Goal: Communication & Community: Answer question/provide support

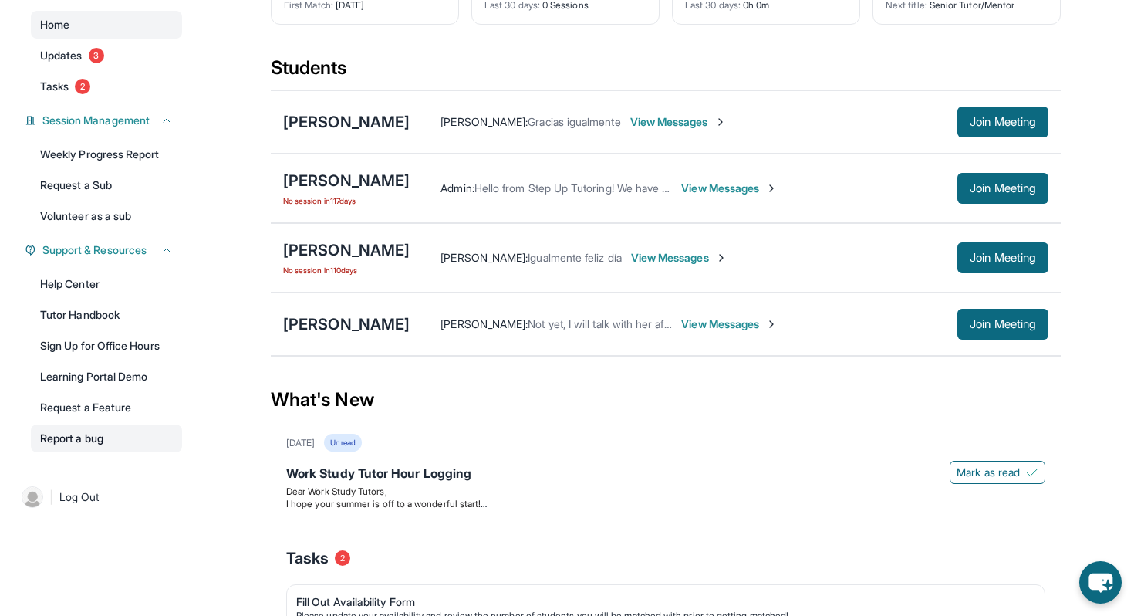
scroll to position [162, 0]
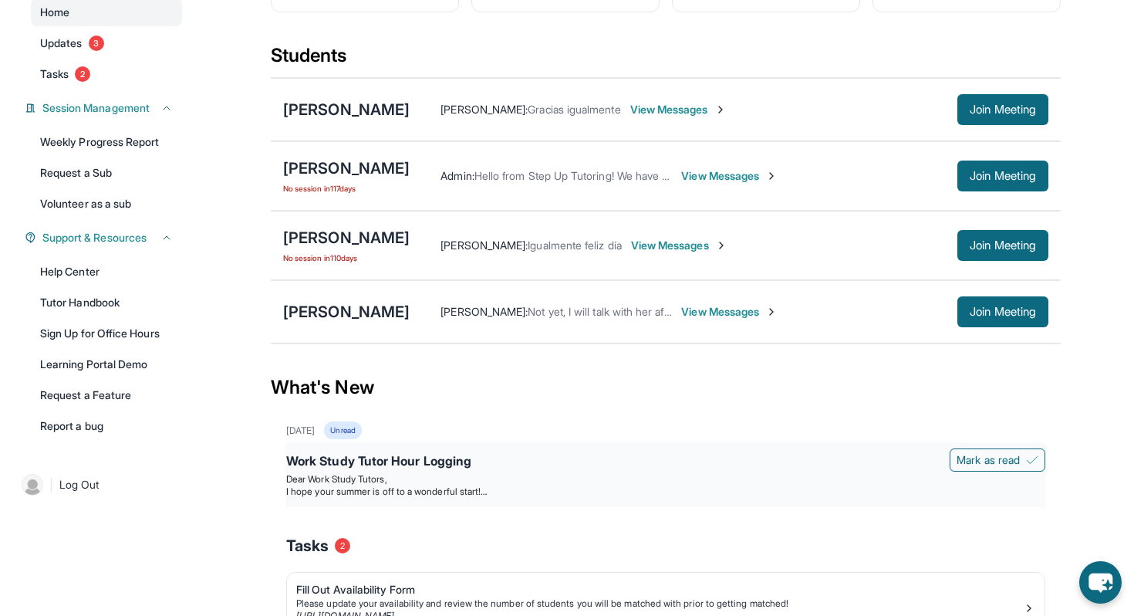
click at [398, 494] on span "I hope your summer is off to a wonderful start!" at bounding box center [386, 491] width 201 height 12
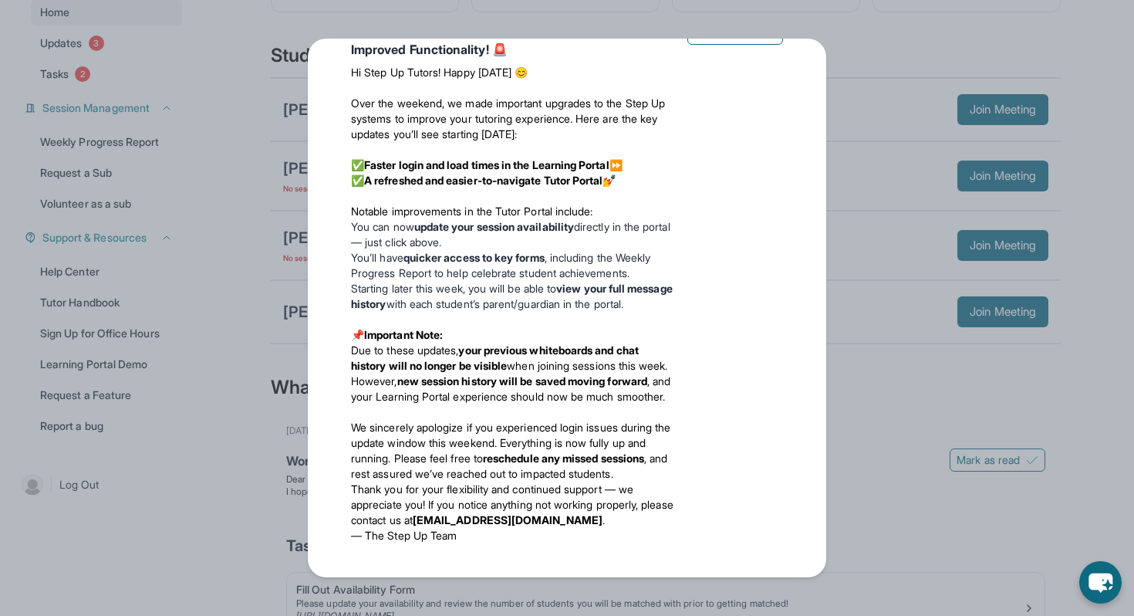
scroll to position [0, 0]
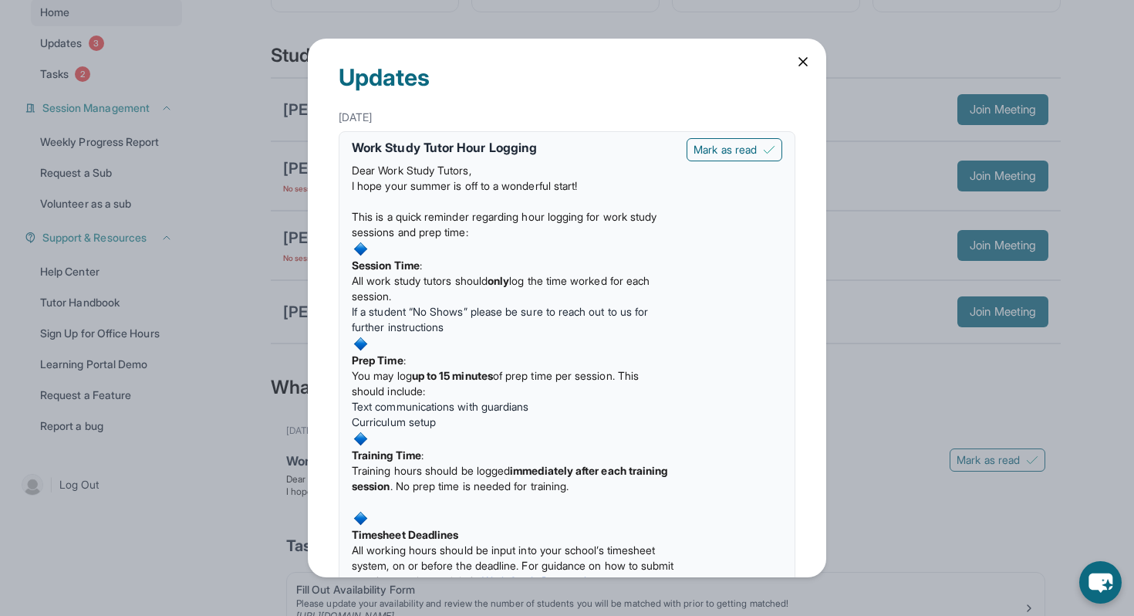
click at [803, 61] on icon at bounding box center [803, 62] width 8 height 8
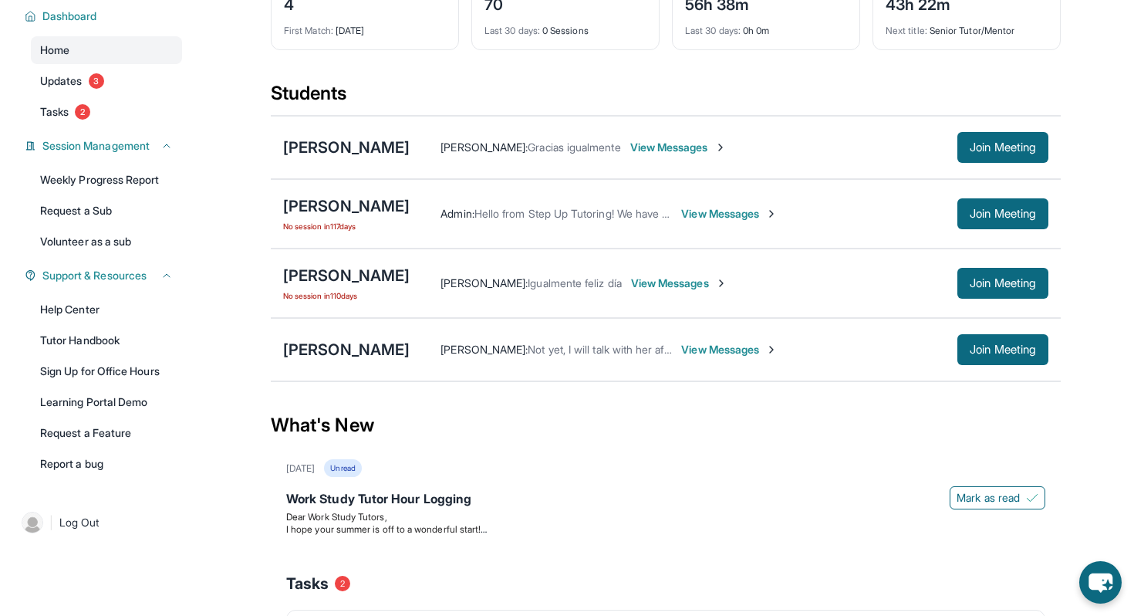
scroll to position [112, 0]
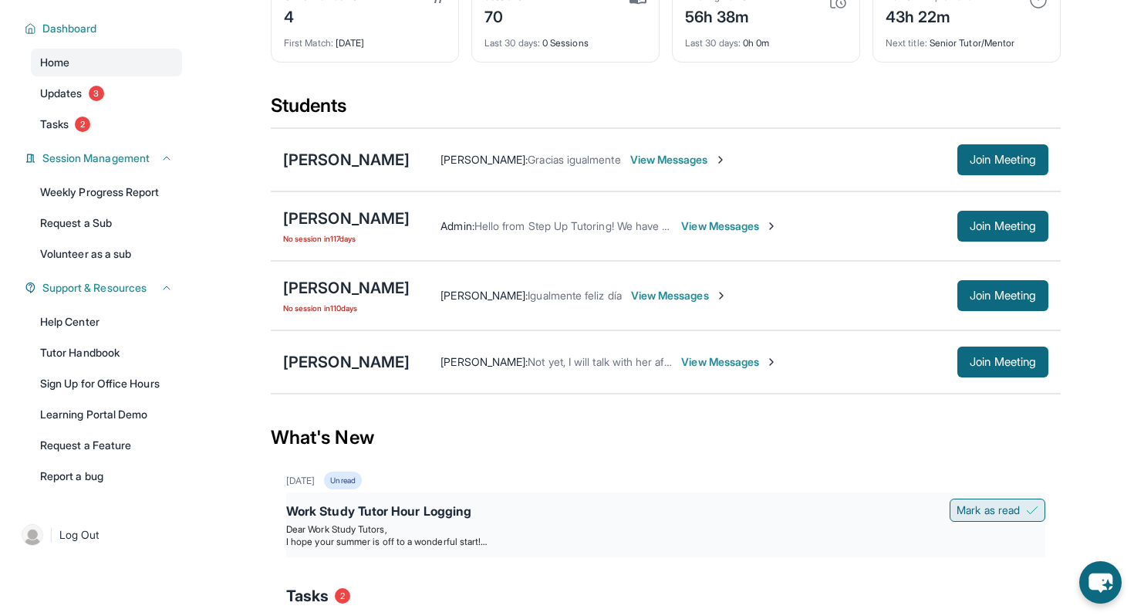
click at [965, 519] on button "Mark as read" at bounding box center [998, 509] width 96 height 23
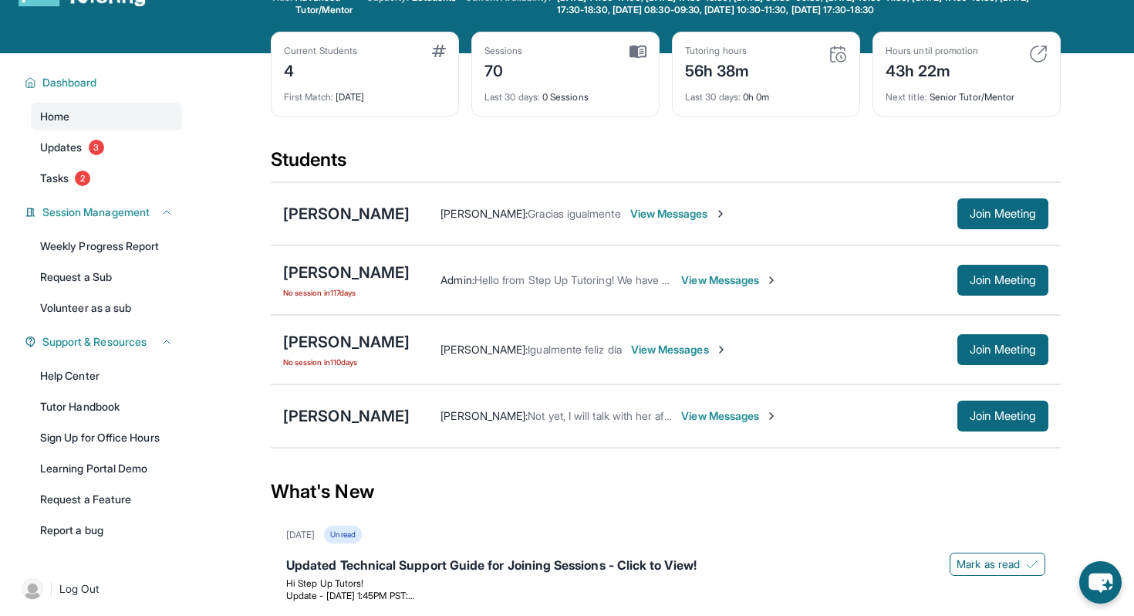
scroll to position [0, 0]
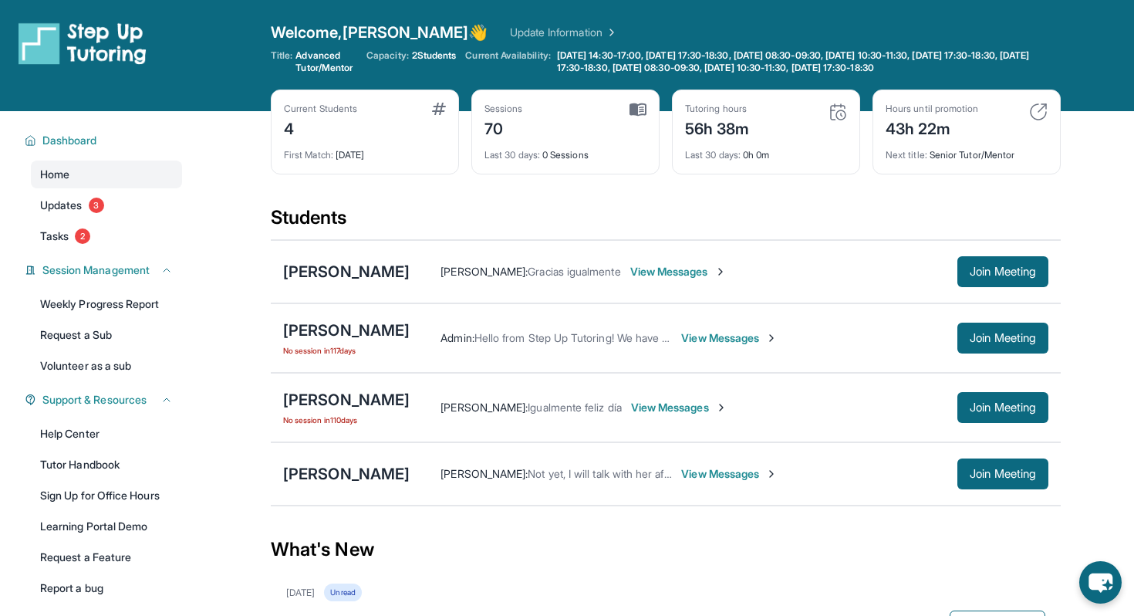
click at [727, 161] on div "Tutoring hours 56h 38m Last 30 days : 0h 0m" at bounding box center [766, 132] width 188 height 85
click at [676, 274] on span "View Messages" at bounding box center [678, 271] width 96 height 15
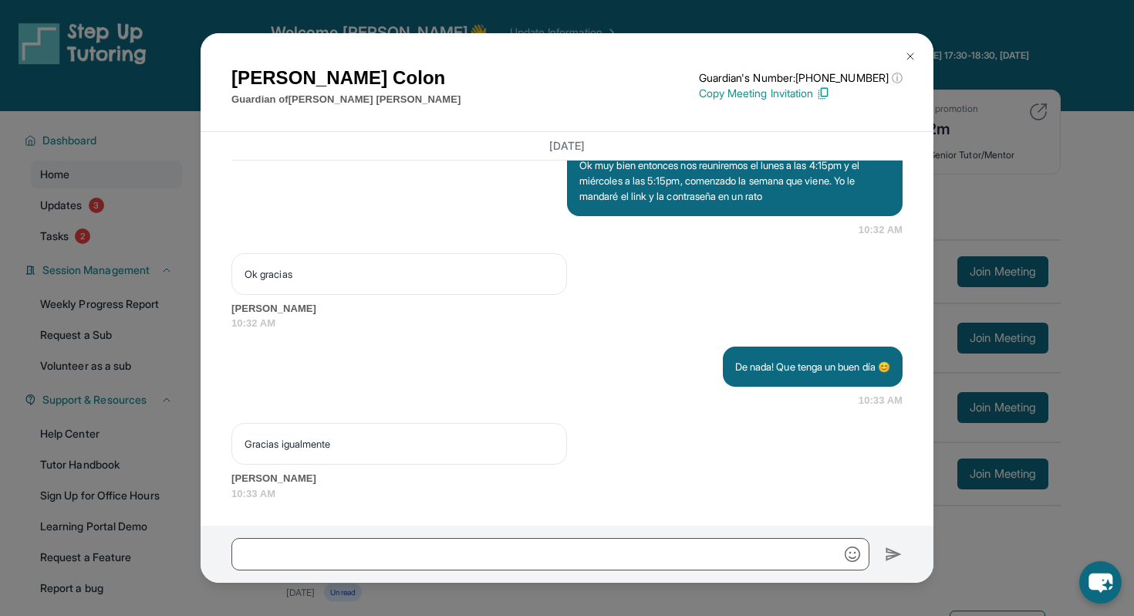
scroll to position [2041, 0]
click at [908, 50] on img at bounding box center [910, 56] width 12 height 12
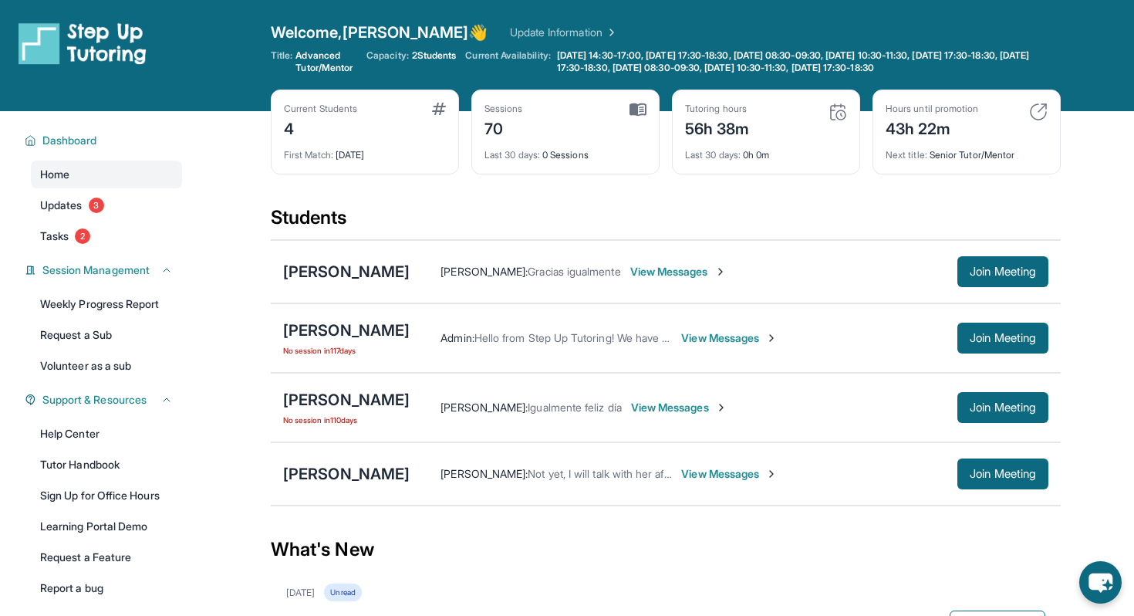
click at [353, 255] on div "[PERSON_NAME] [PERSON_NAME] : Gracias igualmente View Messages Join Meeting" at bounding box center [666, 271] width 790 height 63
click at [353, 272] on div "[PERSON_NAME]" at bounding box center [346, 272] width 127 height 22
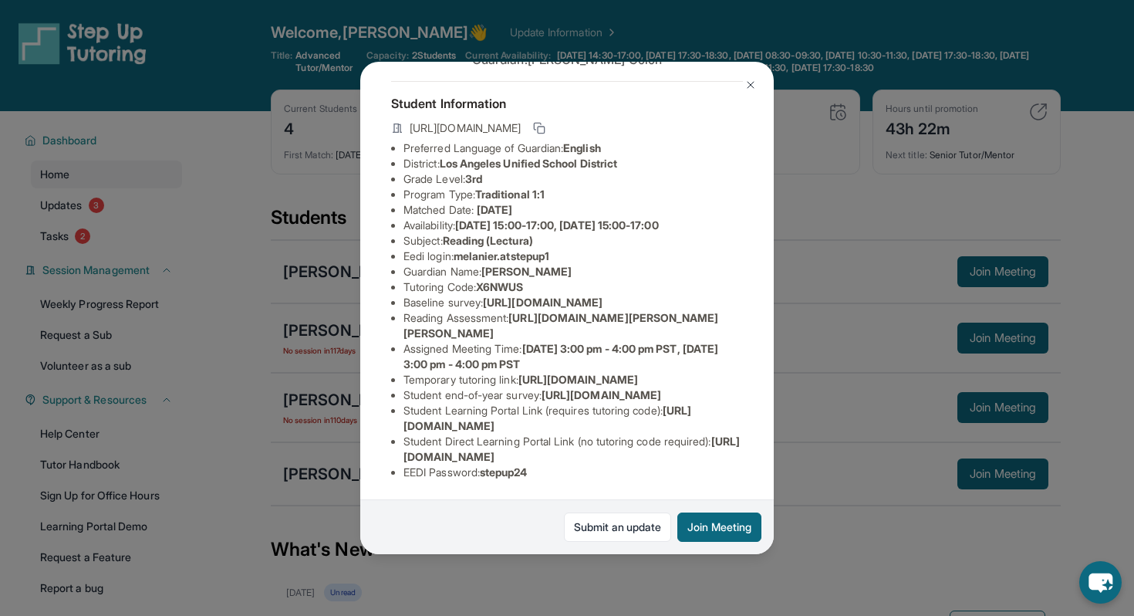
scroll to position [218, 0]
drag, startPoint x: 403, startPoint y: 428, endPoint x: 671, endPoint y: 428, distance: 267.8
click at [671, 428] on li "Student Learning Portal Link (requires tutoring code) : [URL][DOMAIN_NAME]" at bounding box center [574, 418] width 340 height 31
click at [631, 473] on li "EEDI Password : stepup24" at bounding box center [574, 472] width 340 height 15
drag, startPoint x: 404, startPoint y: 455, endPoint x: 745, endPoint y: 455, distance: 341.8
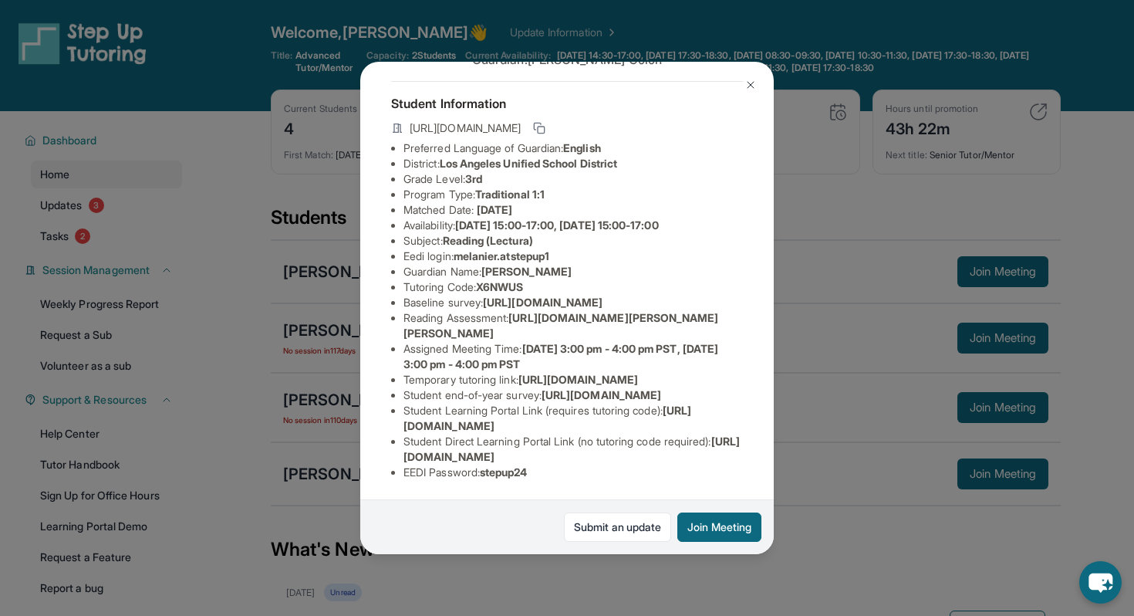
click at [746, 455] on div "[PERSON_NAME] Guardian: [PERSON_NAME] Student Information [URL][DOMAIN_NAME] Pr…" at bounding box center [567, 308] width 414 height 492
click at [745, 455] on div "[PERSON_NAME] Guardian: [PERSON_NAME] Student Information [URL][DOMAIN_NAME] Pr…" at bounding box center [567, 308] width 414 height 492
drag, startPoint x: 728, startPoint y: 458, endPoint x: 384, endPoint y: 449, distance: 344.3
click at [384, 449] on div "[PERSON_NAME] Guardian: [PERSON_NAME] Student Information [URL][DOMAIN_NAME] Pr…" at bounding box center [567, 308] width 414 height 492
copy span "[URL][DOMAIN_NAME]"
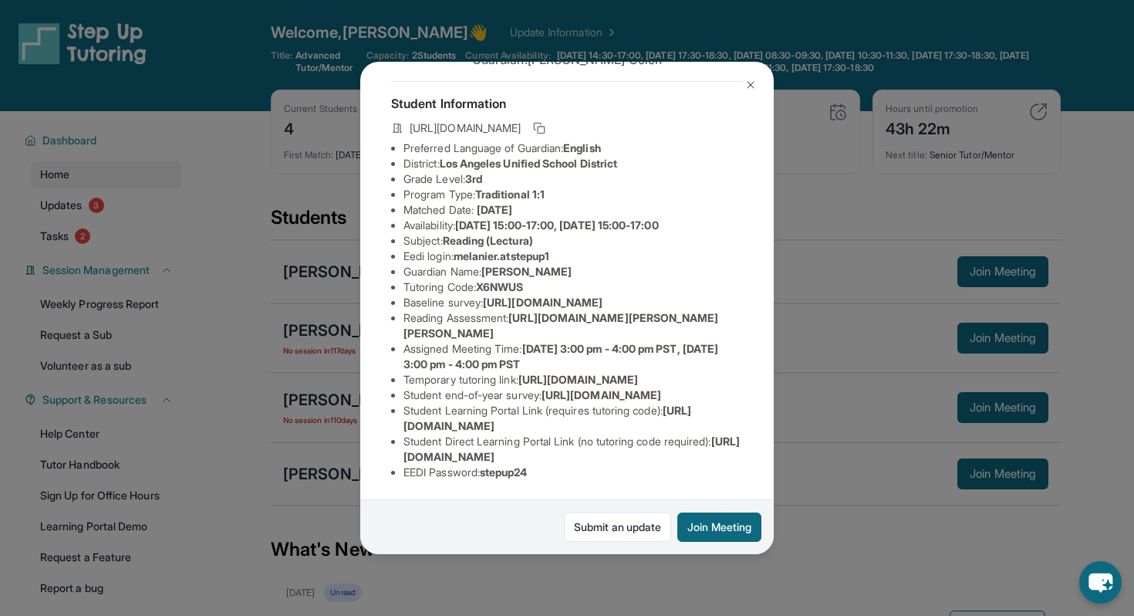
click at [661, 398] on span "[URL][DOMAIN_NAME]" at bounding box center [602, 394] width 120 height 13
drag, startPoint x: 403, startPoint y: 456, endPoint x: 749, endPoint y: 458, distance: 345.7
click at [749, 458] on div "[PERSON_NAME] Guardian: [PERSON_NAME] Student Information [URL][DOMAIN_NAME] Pr…" at bounding box center [567, 308] width 414 height 492
copy span "[URL][DOMAIN_NAME]"
click at [661, 388] on span "[URL][DOMAIN_NAME]" at bounding box center [602, 394] width 120 height 13
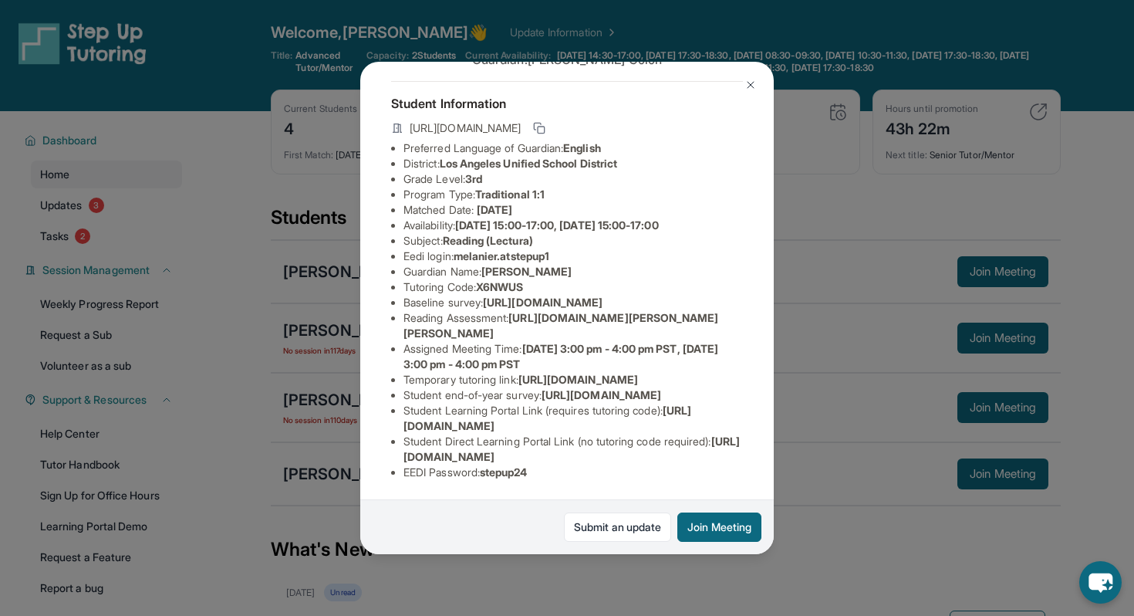
click at [745, 83] on img at bounding box center [751, 85] width 12 height 12
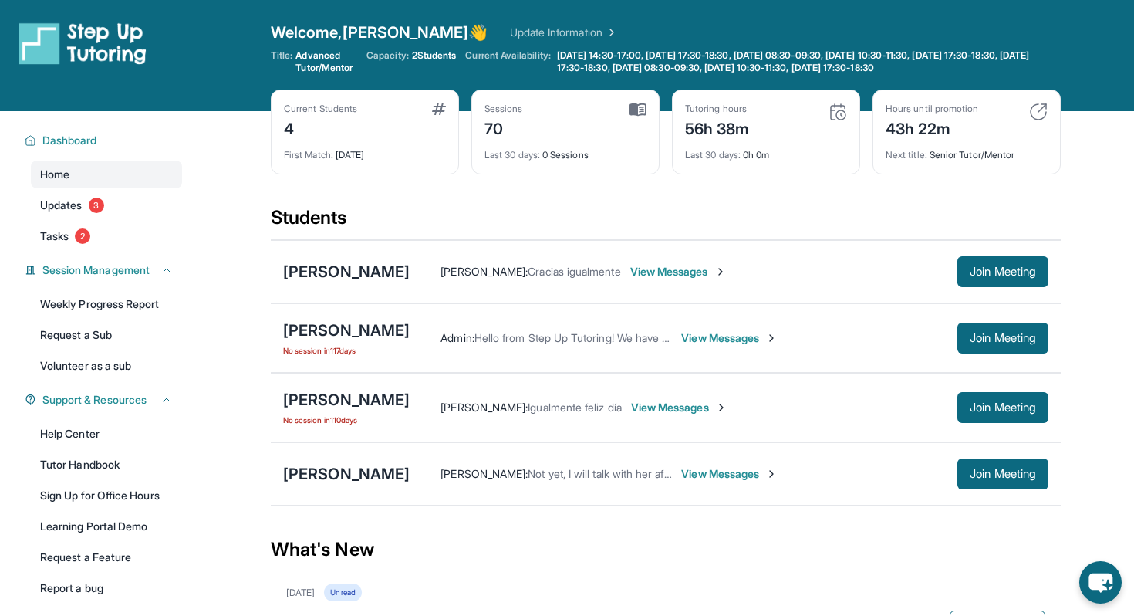
click at [685, 268] on span "View Messages" at bounding box center [678, 271] width 96 height 15
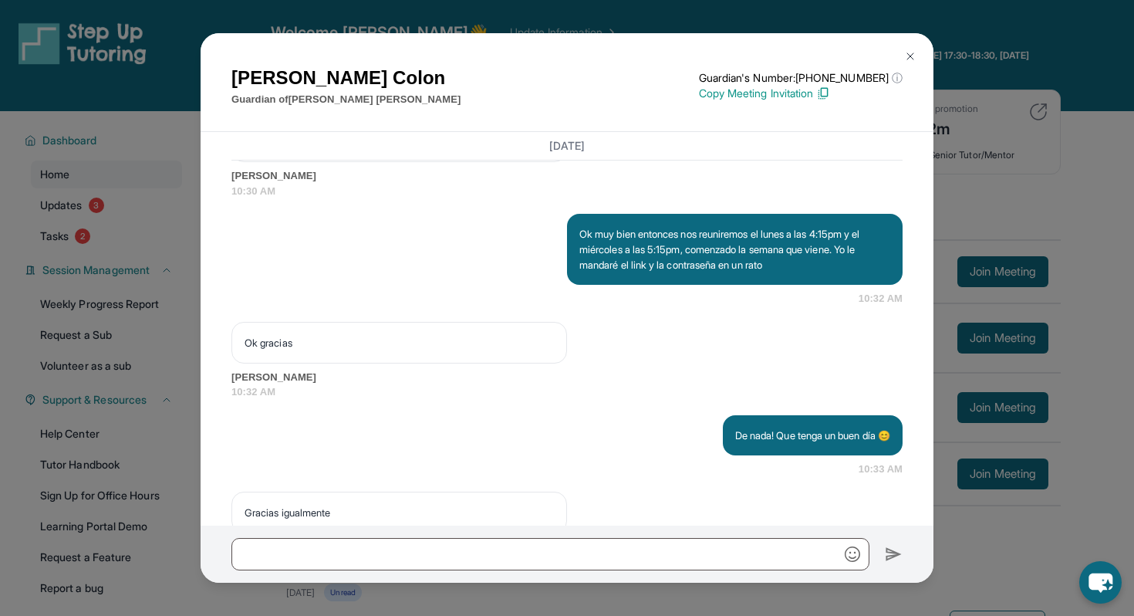
scroll to position [2041, 0]
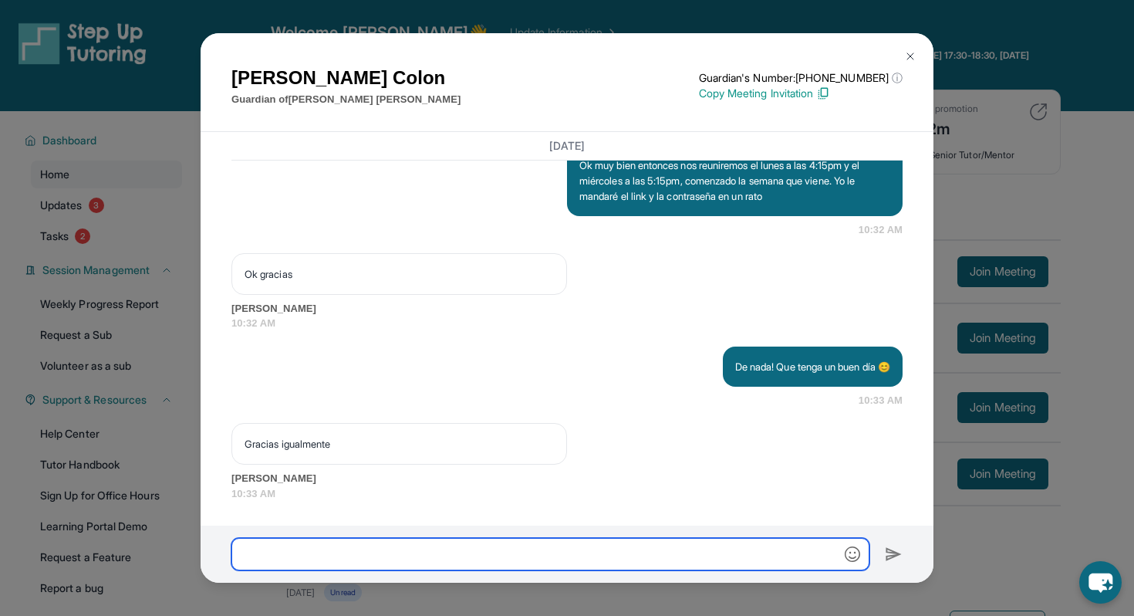
click at [658, 547] on input "text" at bounding box center [550, 554] width 638 height 32
paste input "**********"
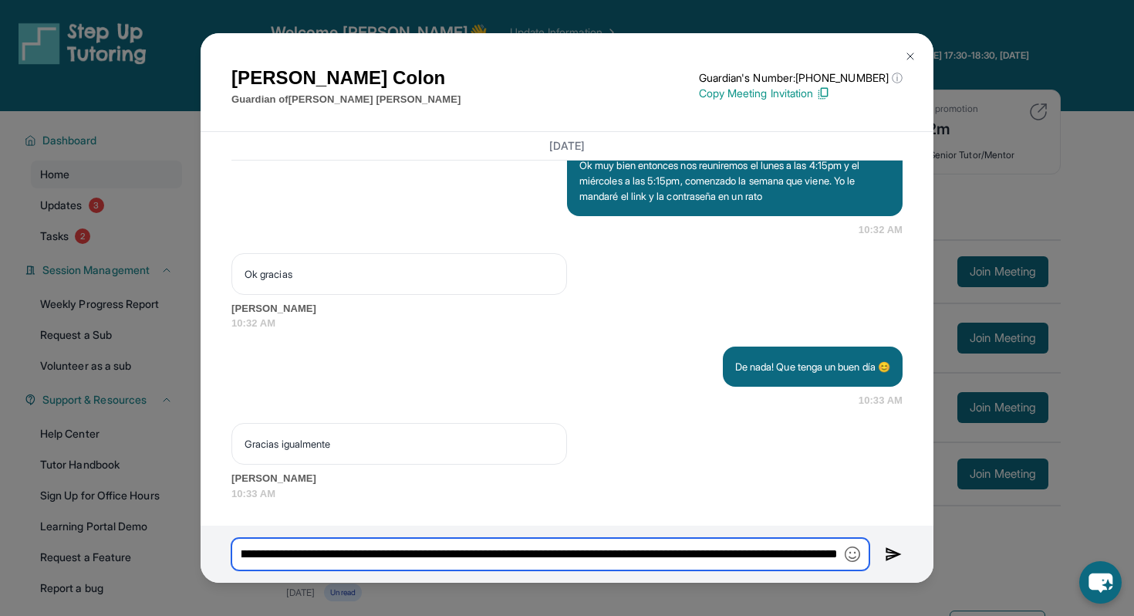
scroll to position [0, 184]
click at [684, 560] on input "**********" at bounding box center [550, 554] width 638 height 32
type input "**********"
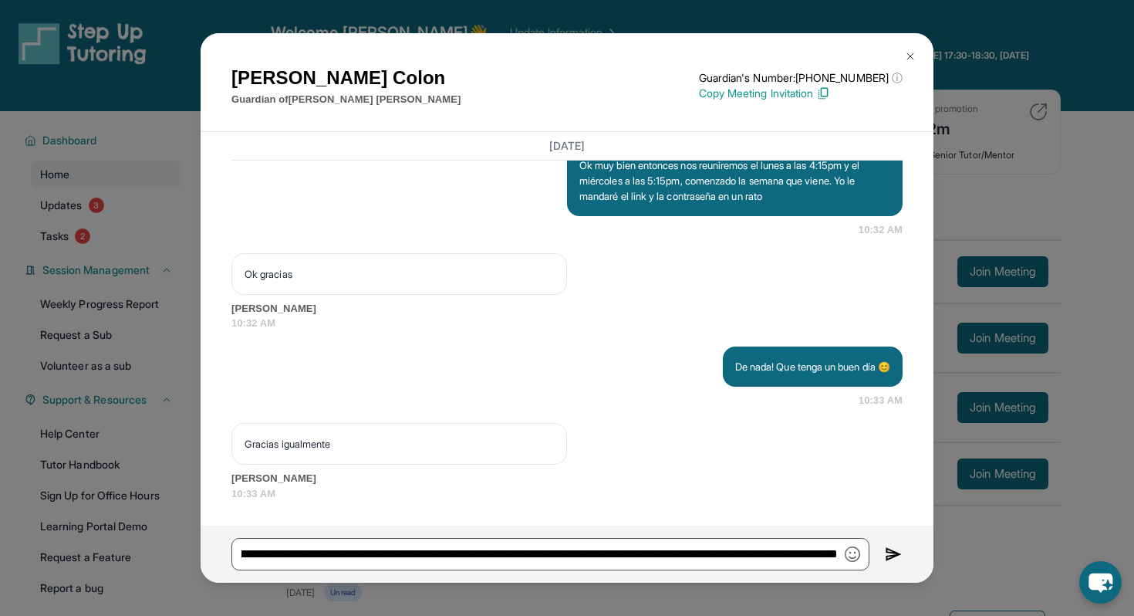
scroll to position [0, 0]
click at [895, 553] on img at bounding box center [894, 554] width 18 height 19
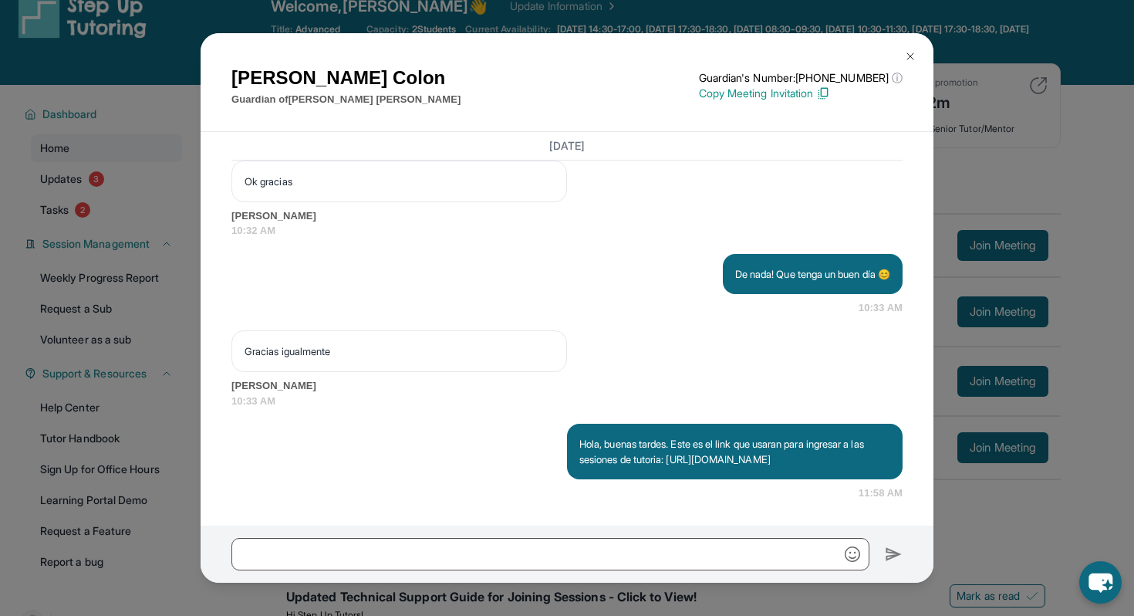
scroll to position [2144, 0]
click at [907, 51] on img at bounding box center [910, 56] width 12 height 12
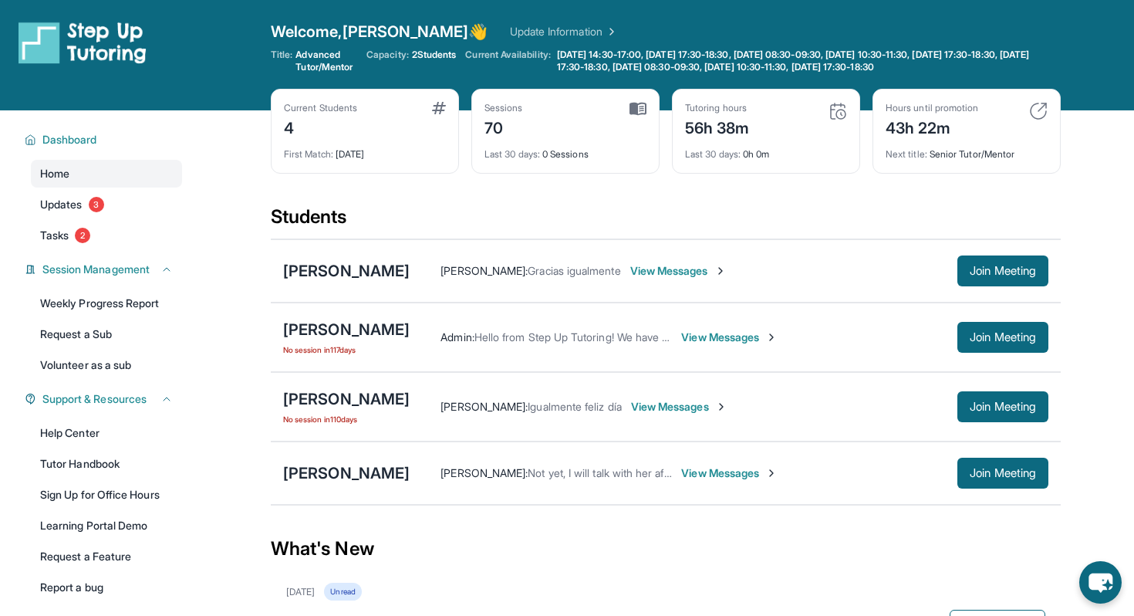
scroll to position [0, 0]
